Goal: Download file/media

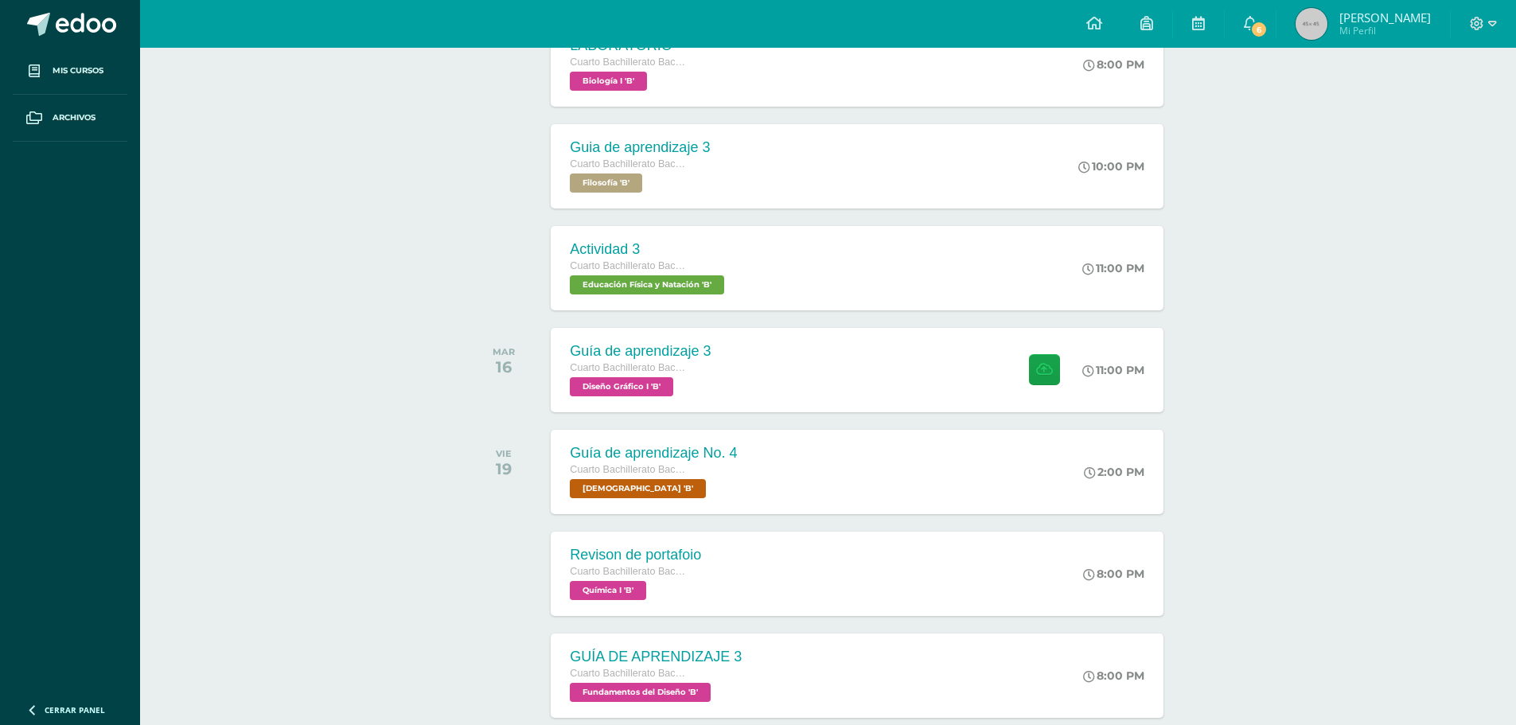
scroll to position [398, 0]
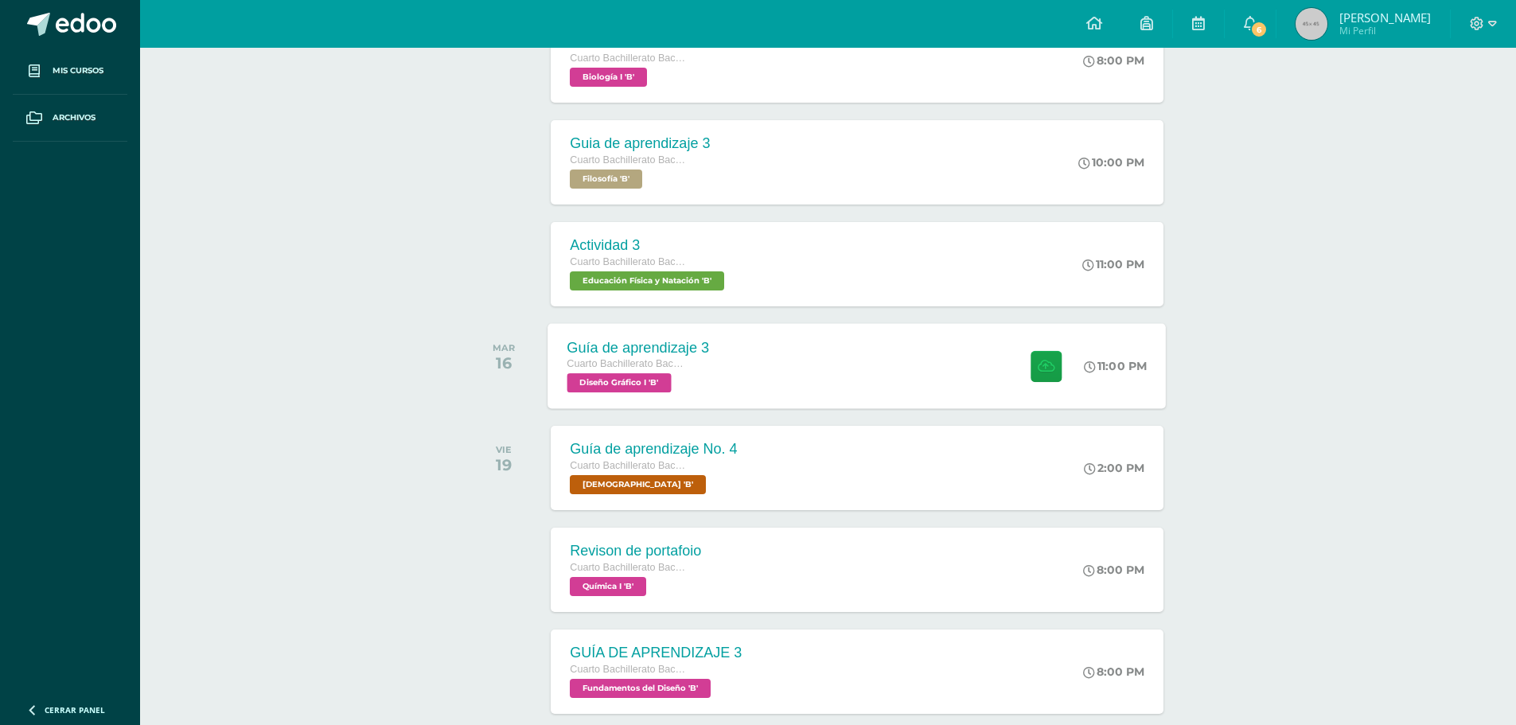
click at [845, 376] on div "Guía de aprendizaje 3 Cuarto Bachillerato Bachillerato en CCLL con Orientación …" at bounding box center [857, 365] width 618 height 85
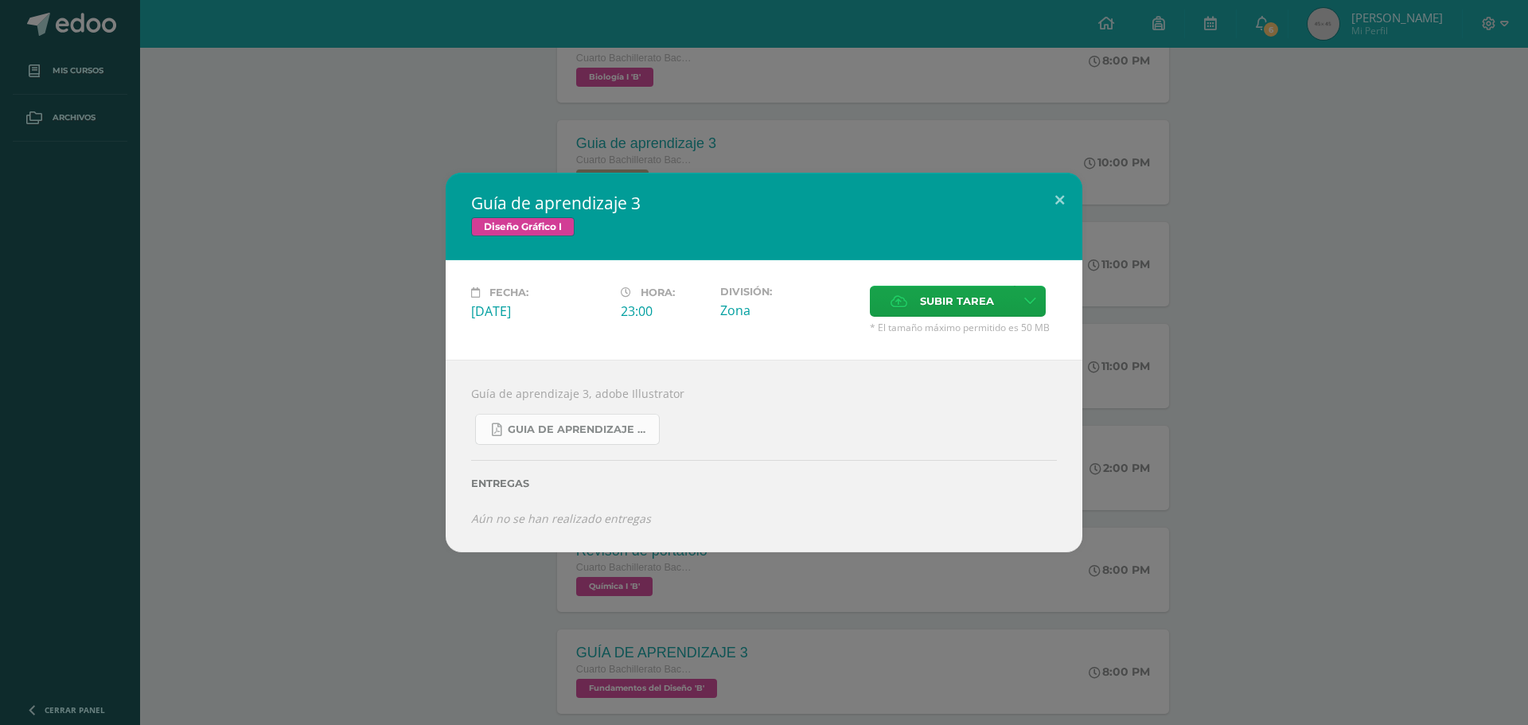
click at [614, 423] on span "Guia de aprendizaje 3 IV UNIDAD.pdf" at bounding box center [579, 429] width 143 height 13
click at [1055, 205] on button at bounding box center [1059, 200] width 45 height 54
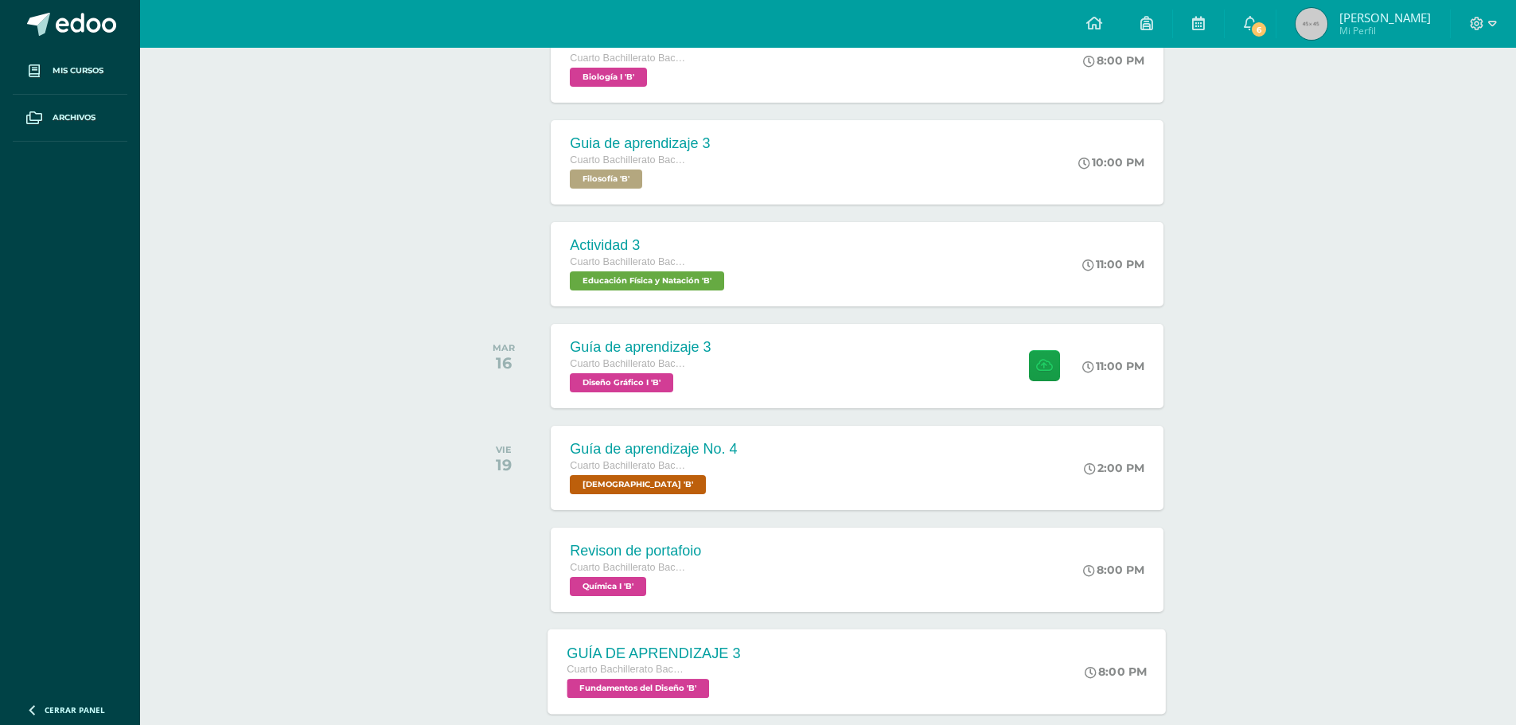
click at [759, 647] on div "GUÍA DE APRENDIZAJE 3 Cuarto Bachillerato Bachillerato en CCLL con Orientación …" at bounding box center [654, 671] width 212 height 85
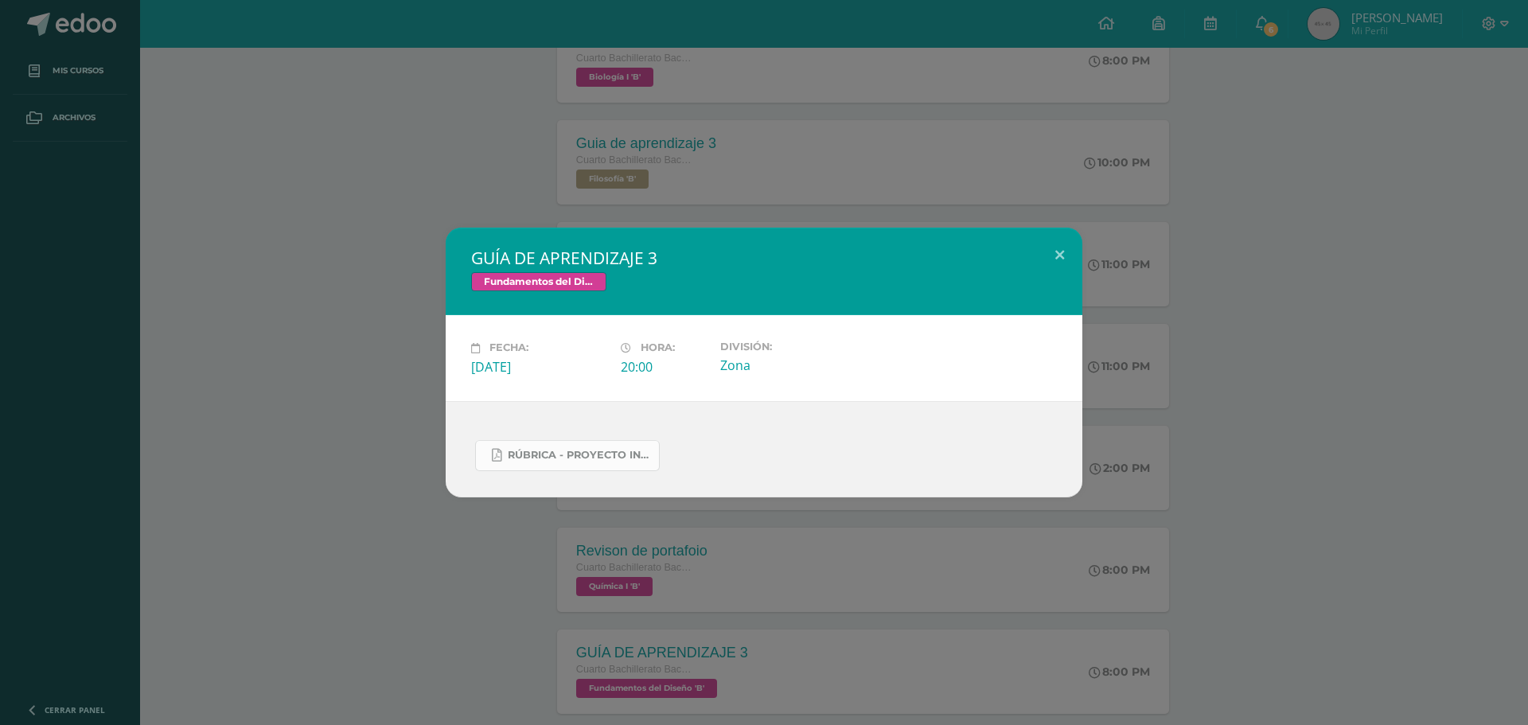
click at [598, 452] on span "Rúbrica - Proyecto Integrador.pdf" at bounding box center [579, 455] width 143 height 13
click at [1242, 414] on div "GUÍA DE APRENDIZAJE 3 Fundamentos del Diseño Fecha: [DATE] Hora: 20:00 División:" at bounding box center [763, 362] width 1515 height 269
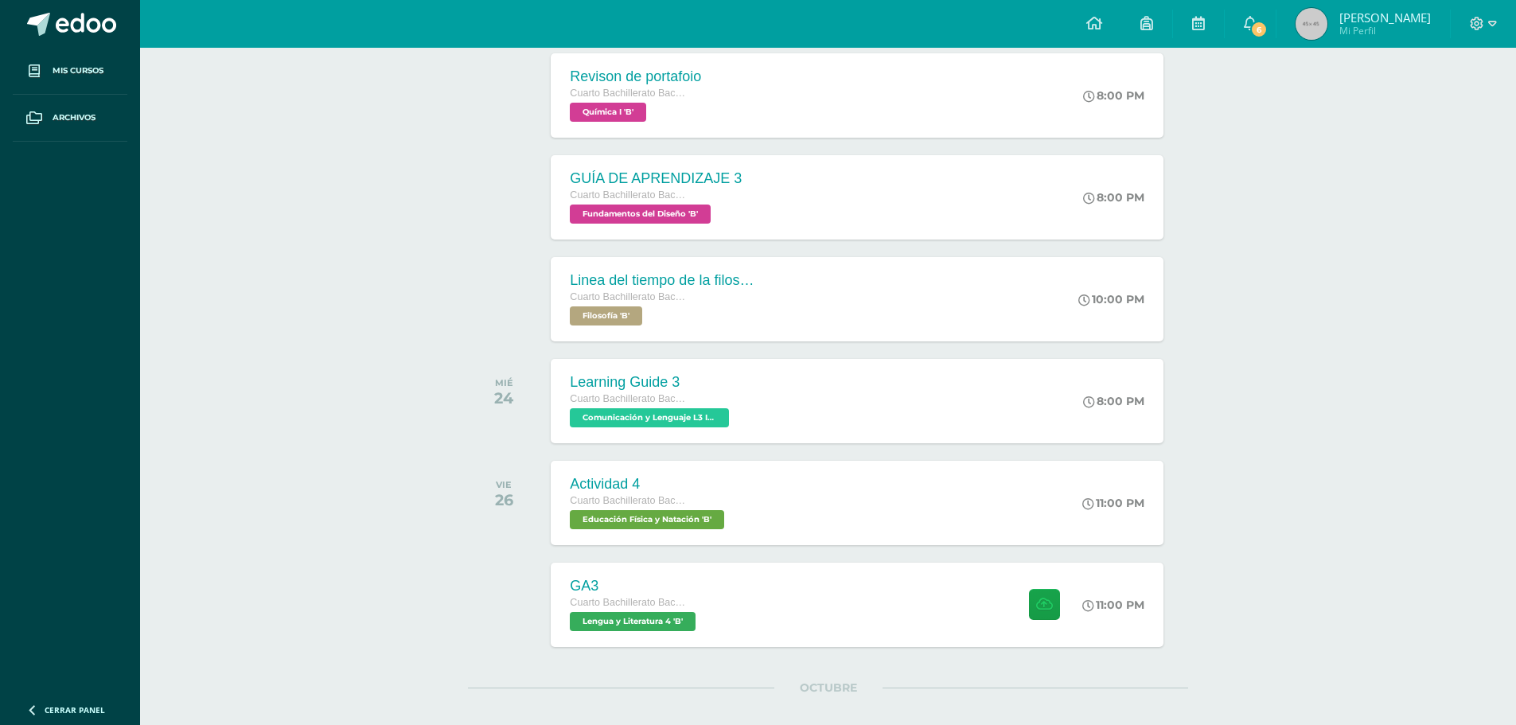
scroll to position [875, 0]
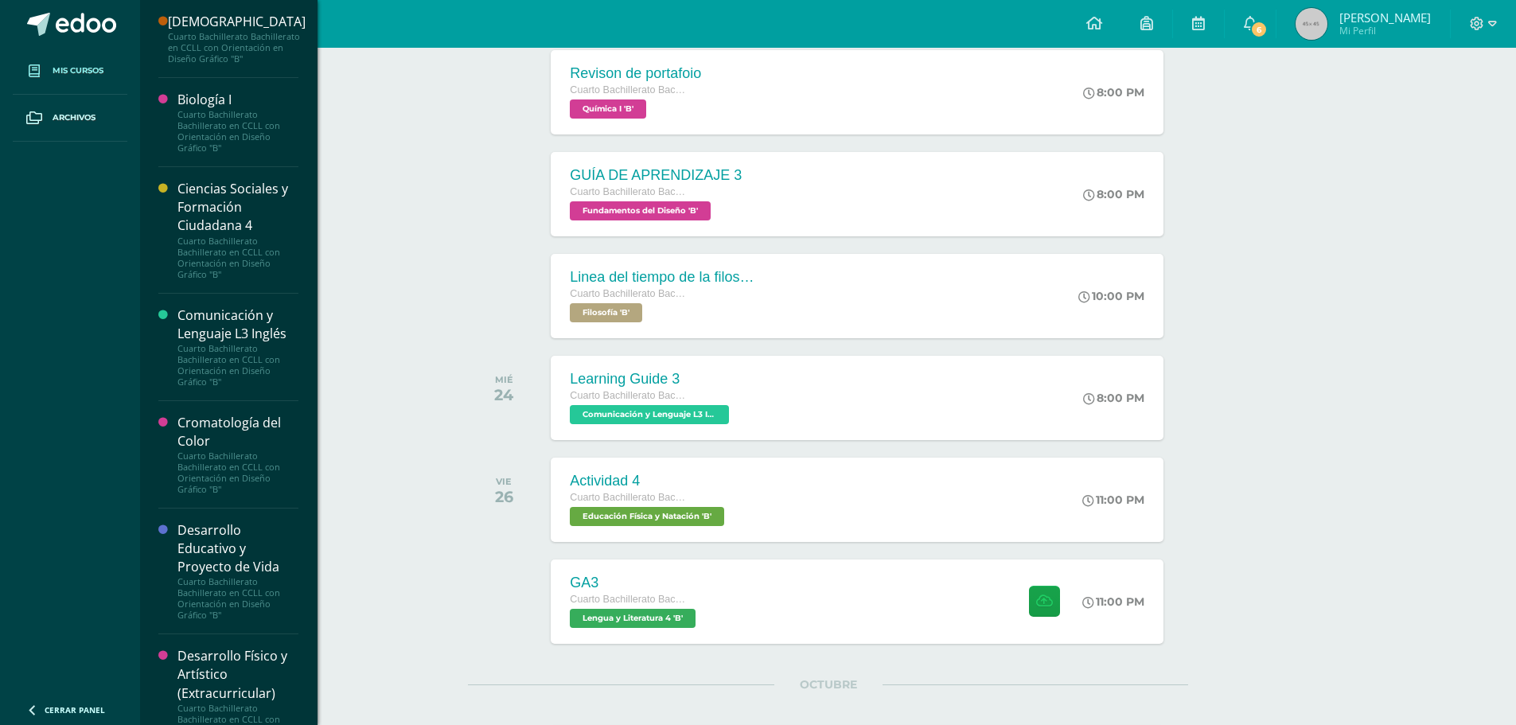
click at [94, 71] on span "Mis cursos" at bounding box center [78, 70] width 51 height 13
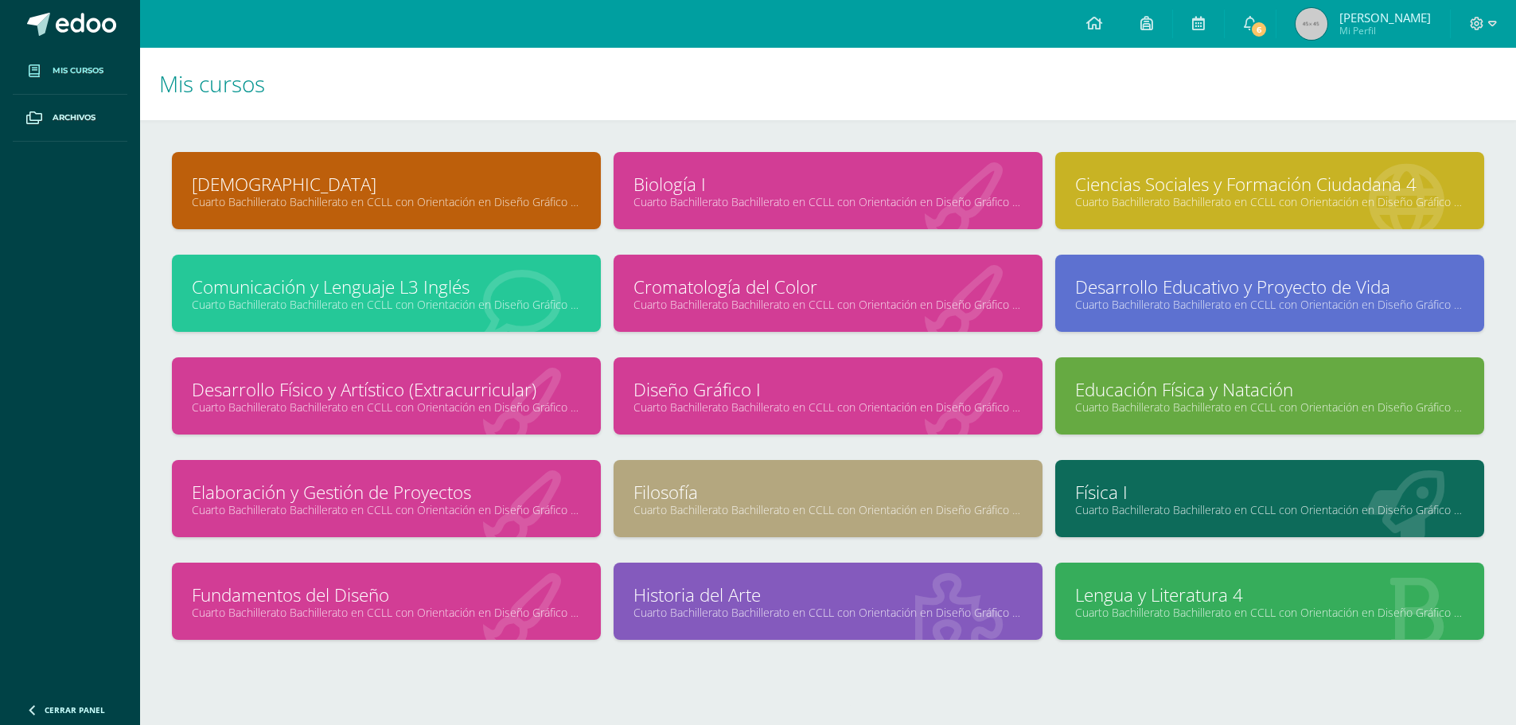
click at [871, 281] on link "Cromatología del Color" at bounding box center [828, 287] width 389 height 25
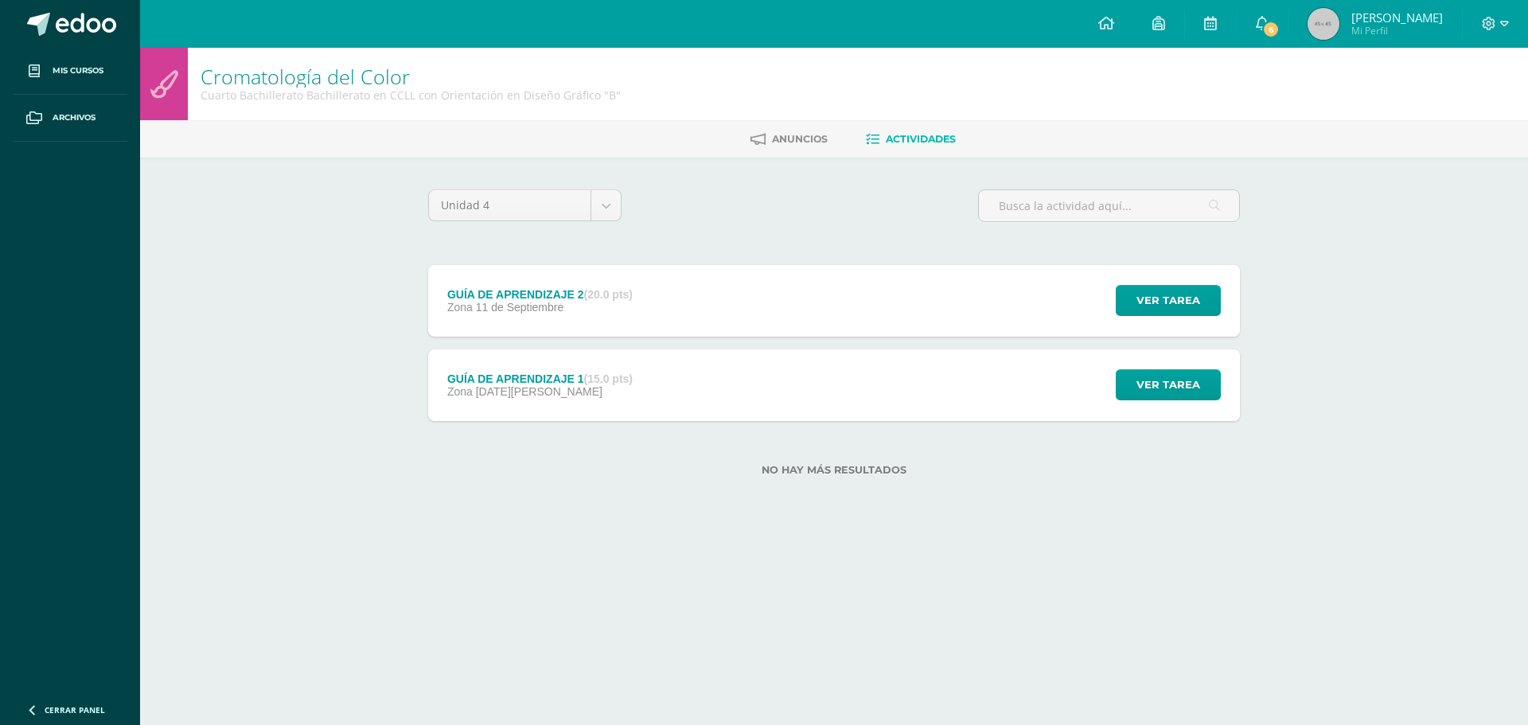
click at [879, 310] on div "GUÍA DE APRENDIZAJE 2 (20.0 pts) Zona 11 de Septiembre Ver tarea GUÍA DE APREND…" at bounding box center [834, 301] width 812 height 72
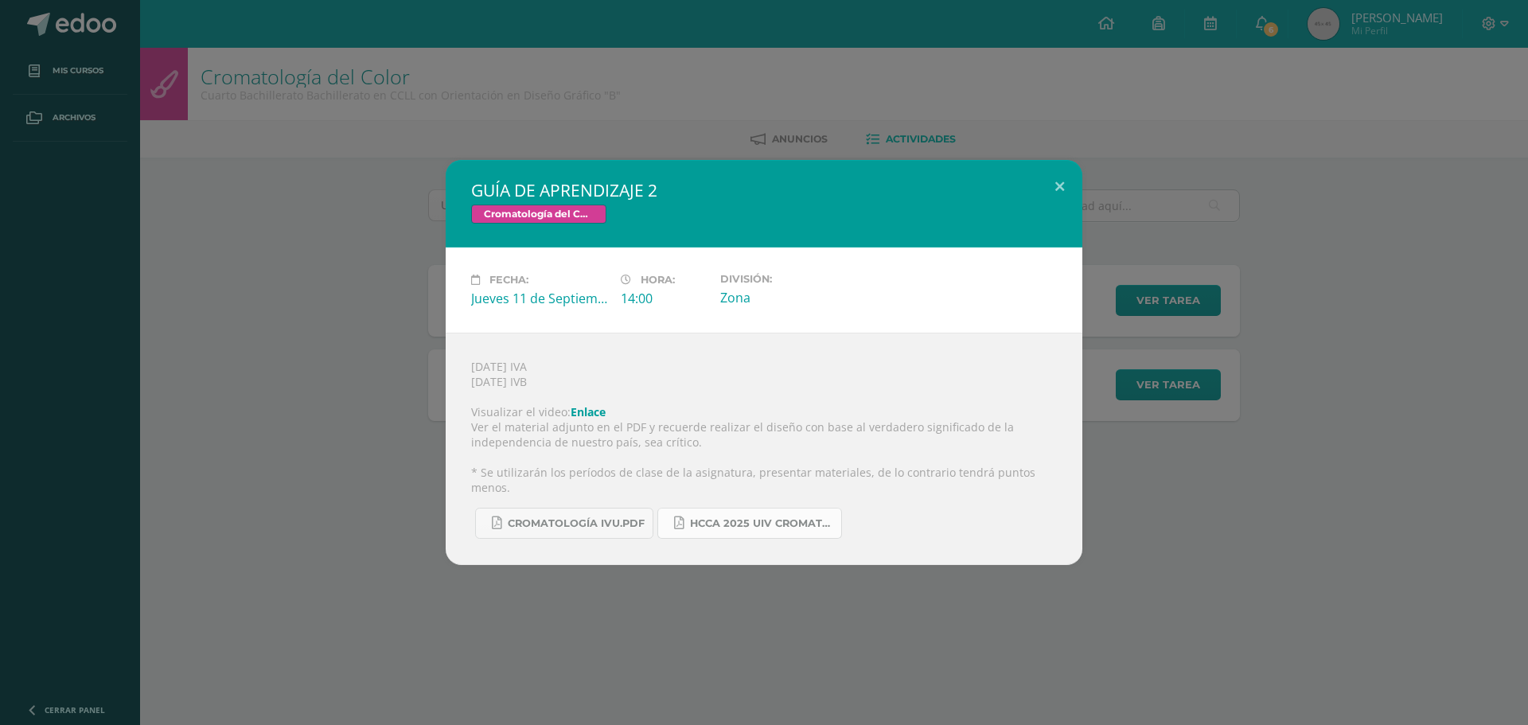
click at [712, 524] on link "HCCA 2025 UIV CROMATOLOGÍA DEL COLOR.docx.pdf" at bounding box center [749, 523] width 185 height 31
click at [1285, 208] on div "GUÍA DE APRENDIZAJE 2 Cromatología del Color Fecha: Jueves 11 de Septiembre Hor…" at bounding box center [763, 362] width 1515 height 405
